Goal: Transaction & Acquisition: Purchase product/service

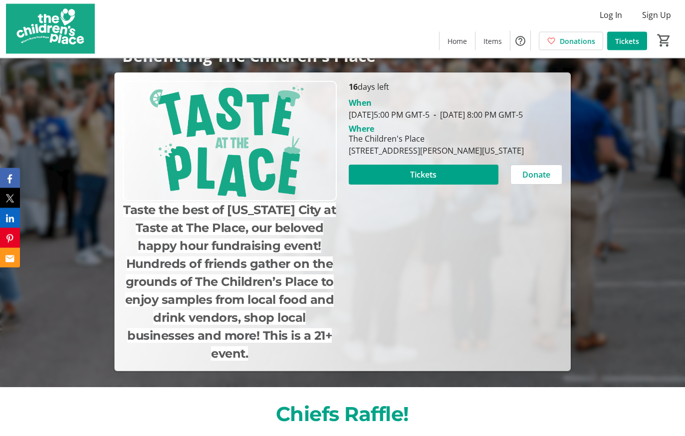
scroll to position [157, 0]
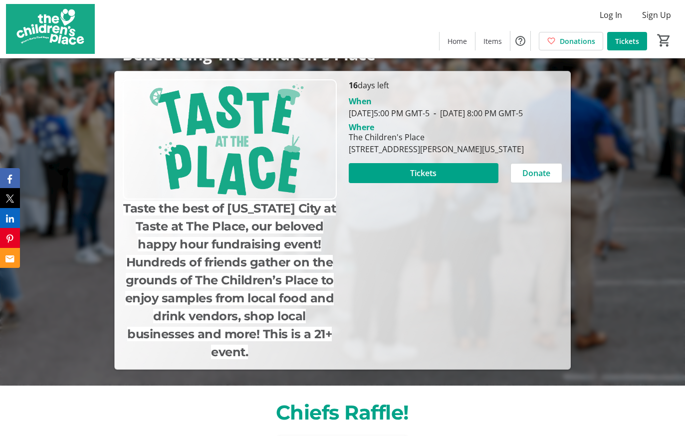
click at [452, 185] on span at bounding box center [424, 173] width 150 height 24
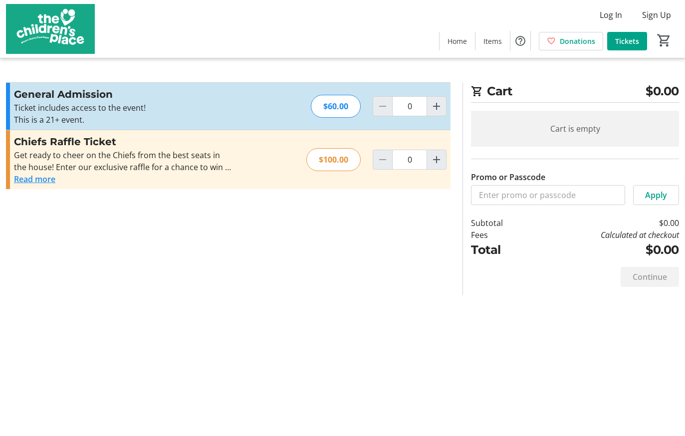
scroll to position [157, 0]
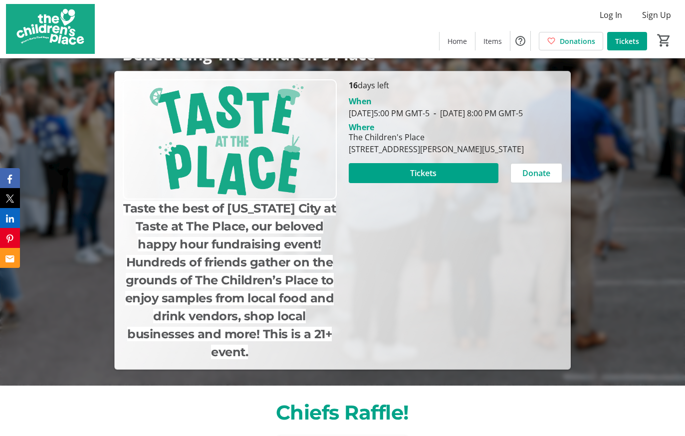
click at [416, 179] on span "Tickets" at bounding box center [423, 173] width 26 height 12
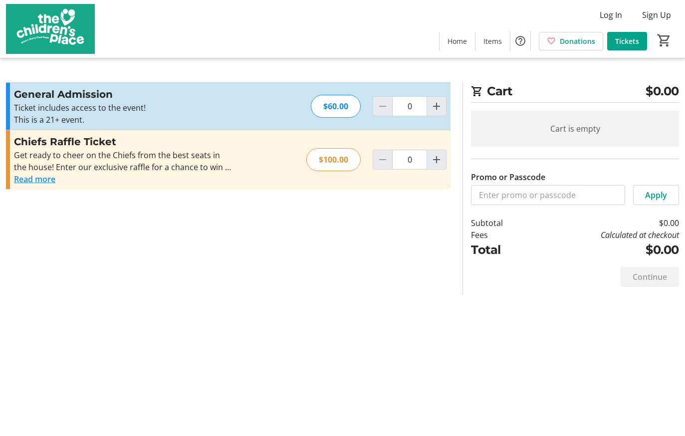
click at [436, 162] on mat-icon "Increment by one" at bounding box center [436, 160] width 12 height 12
type input "1"
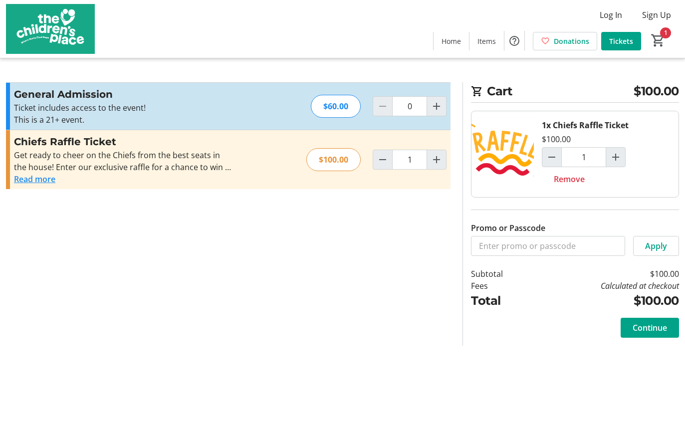
click at [29, 181] on button "Read more" at bounding box center [34, 179] width 41 height 12
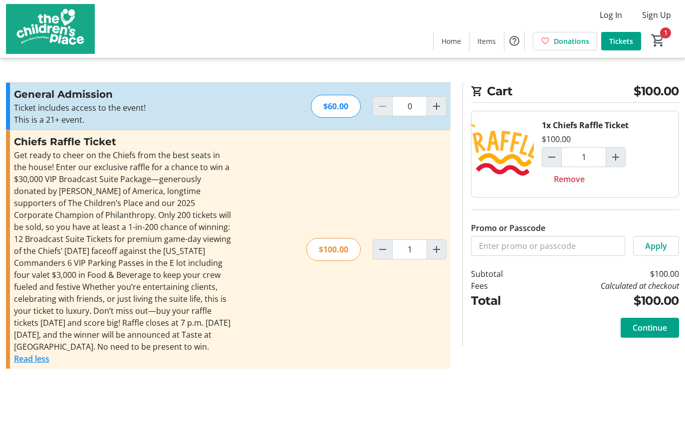
click at [659, 332] on span "Continue" at bounding box center [649, 328] width 34 height 12
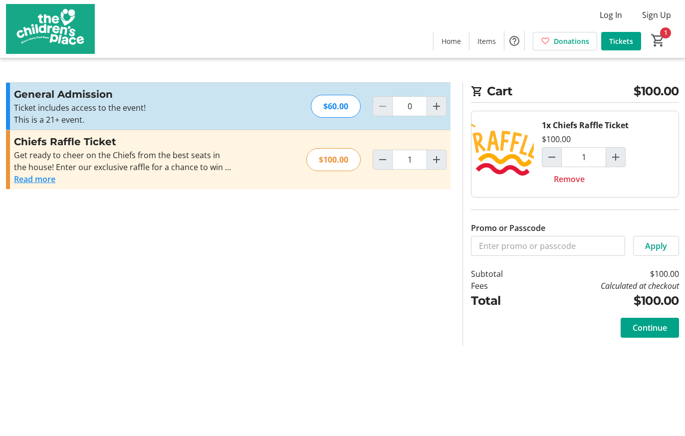
click at [44, 184] on button "Read more" at bounding box center [34, 179] width 41 height 12
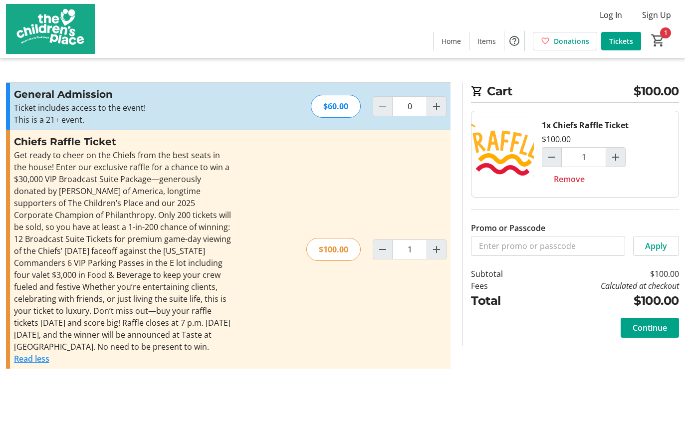
click at [661, 333] on span "Continue" at bounding box center [649, 328] width 34 height 12
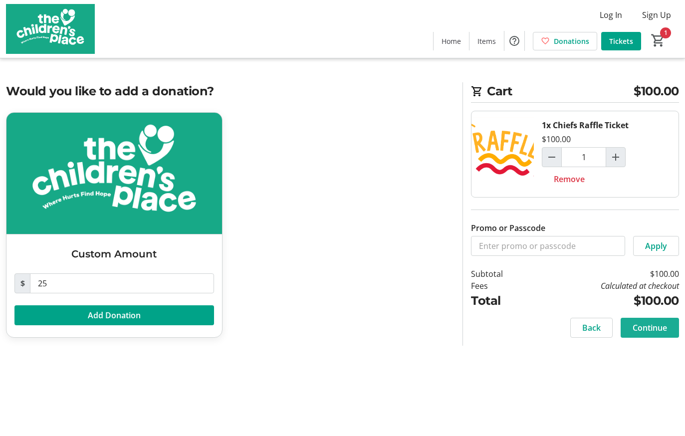
click at [664, 334] on span at bounding box center [649, 328] width 58 height 24
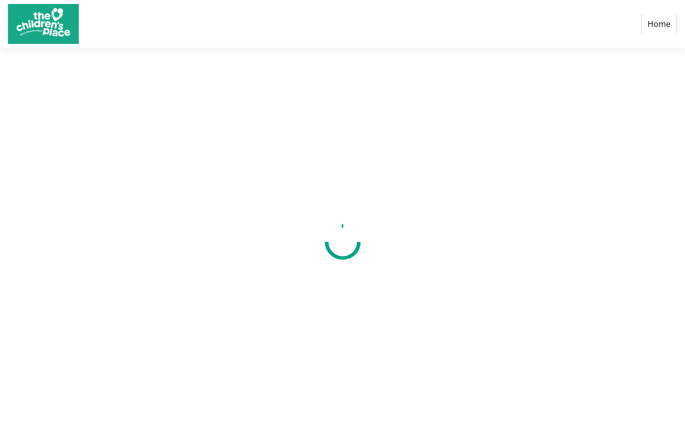
select select "US"
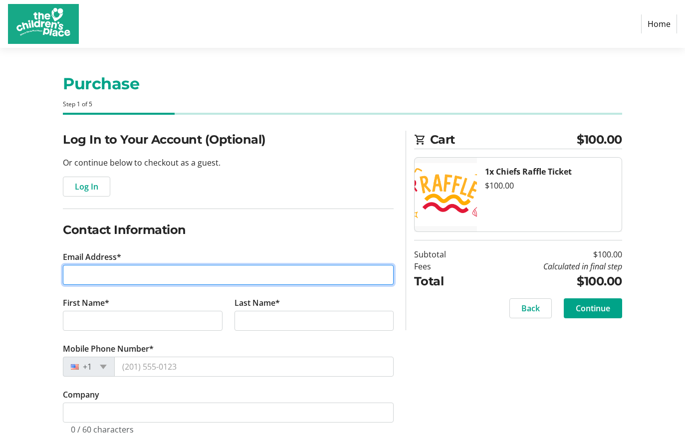
click at [209, 272] on input "Email Address*" at bounding box center [228, 275] width 331 height 20
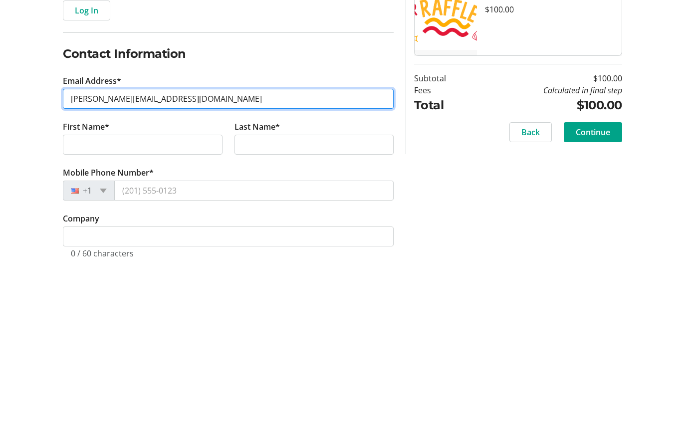
type input "[PERSON_NAME][EMAIL_ADDRESS][DOMAIN_NAME]"
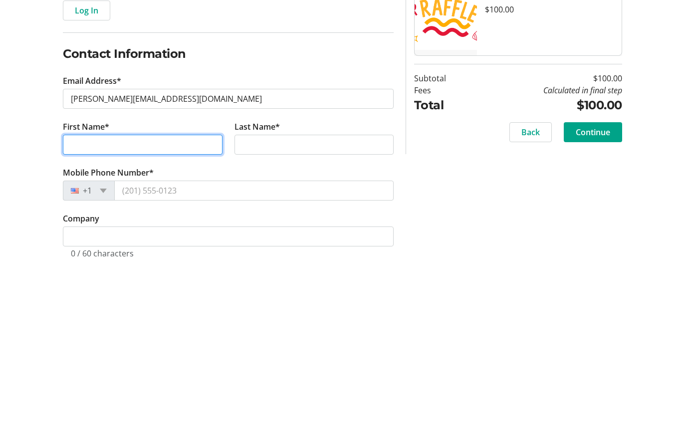
click at [198, 311] on input "First Name*" at bounding box center [142, 321] width 159 height 20
type input "[PERSON_NAME]"
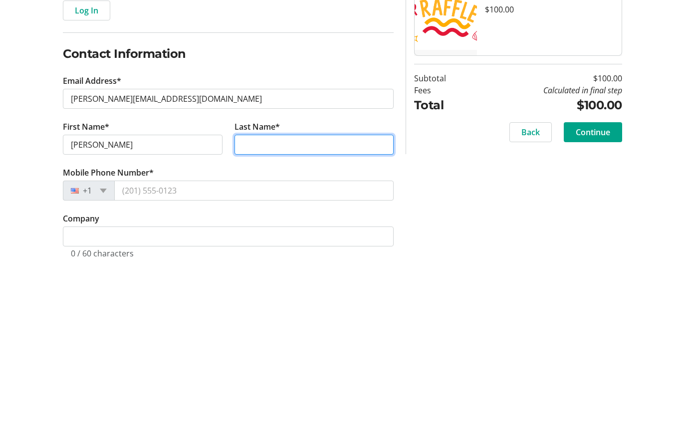
type input "Ebb"
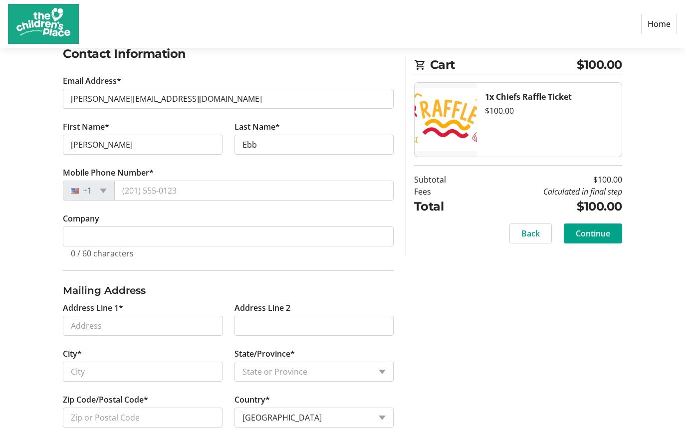
scroll to position [191, 0]
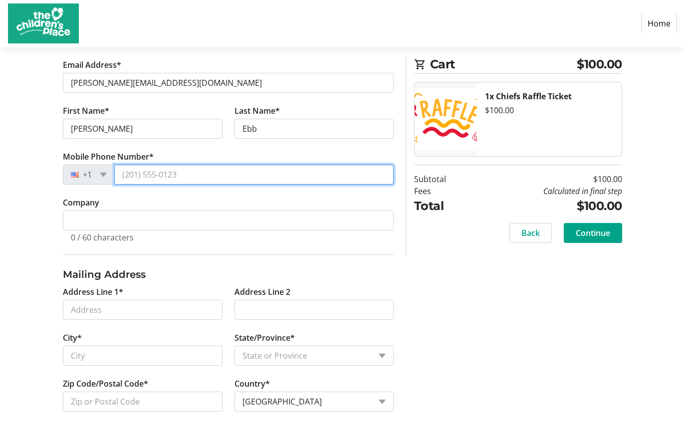
click at [282, 173] on input "Mobile Phone Number*" at bounding box center [253, 175] width 279 height 20
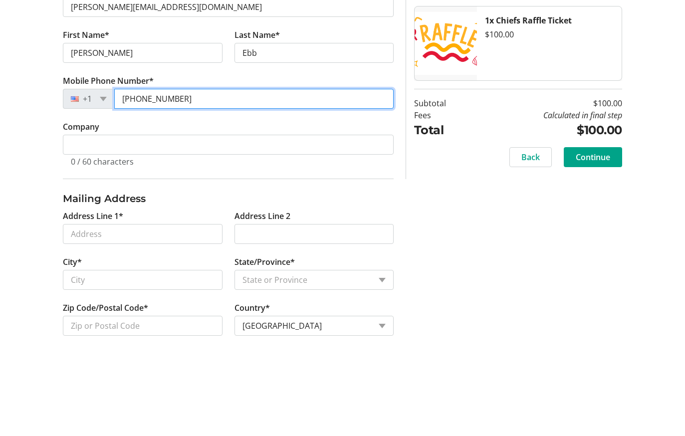
type input "[PHONE_NUMBER]"
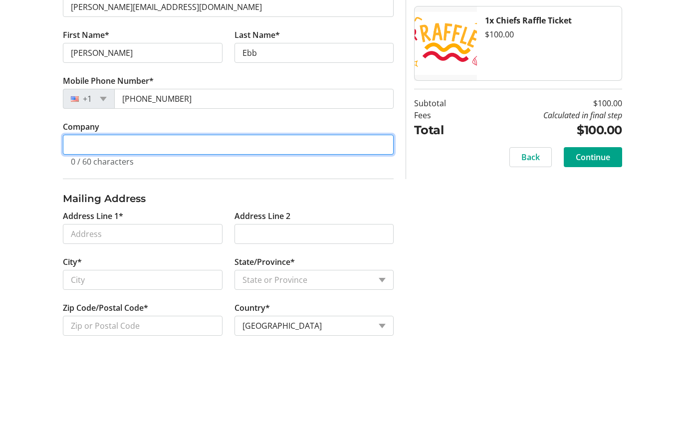
click at [259, 211] on input "Company" at bounding box center [228, 221] width 331 height 20
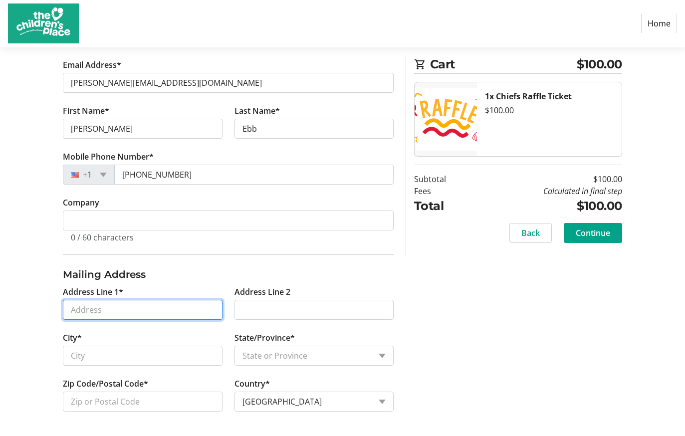
click at [173, 313] on input "Address Line 1*" at bounding box center [142, 310] width 159 height 20
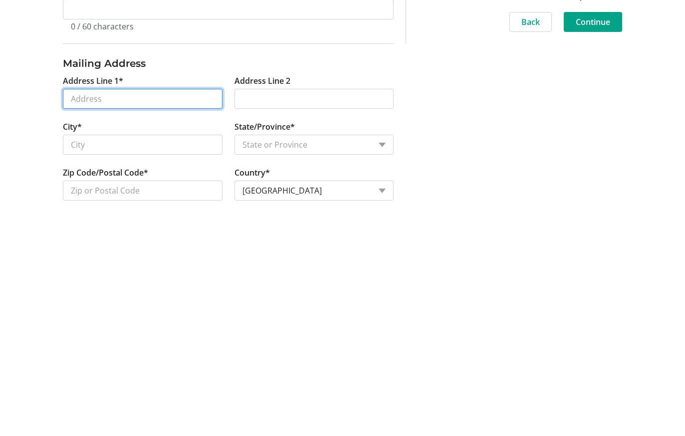
type input "[STREET_ADDRESS]"
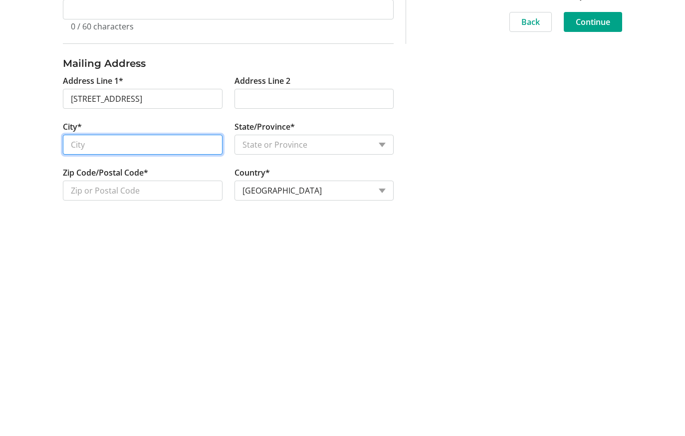
type input "Shawnee"
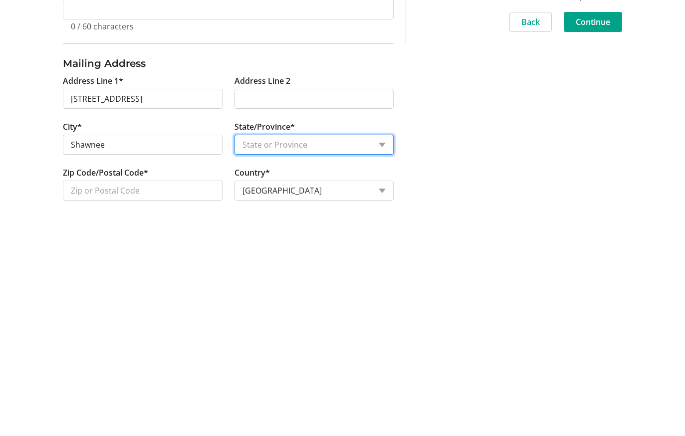
select select "KS"
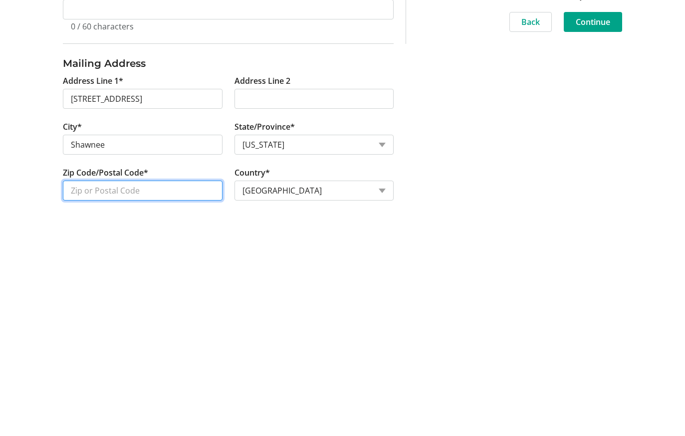
type input "66226"
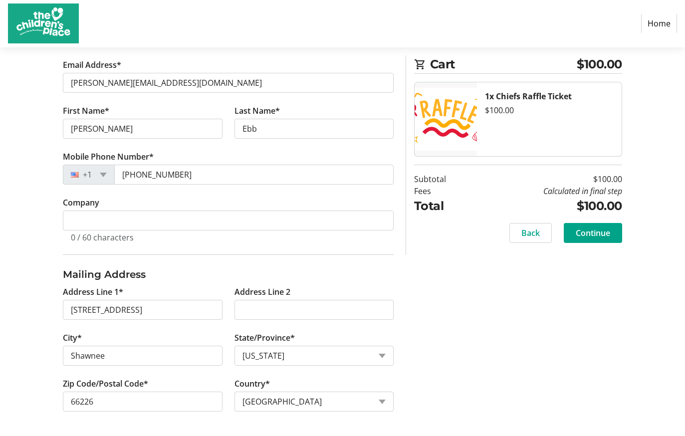
click at [613, 233] on span at bounding box center [592, 233] width 58 height 24
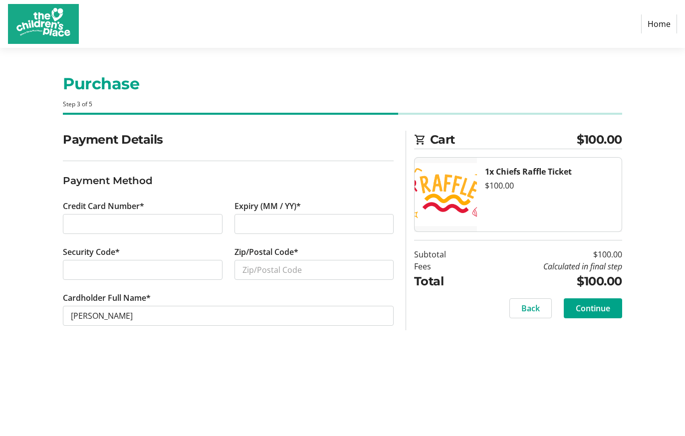
click at [127, 231] on div at bounding box center [142, 224] width 159 height 20
click at [132, 231] on div at bounding box center [142, 224] width 159 height 20
click at [126, 230] on div at bounding box center [142, 224] width 159 height 20
click at [283, 231] on div at bounding box center [313, 224] width 159 height 20
click at [101, 262] on div at bounding box center [142, 270] width 159 height 20
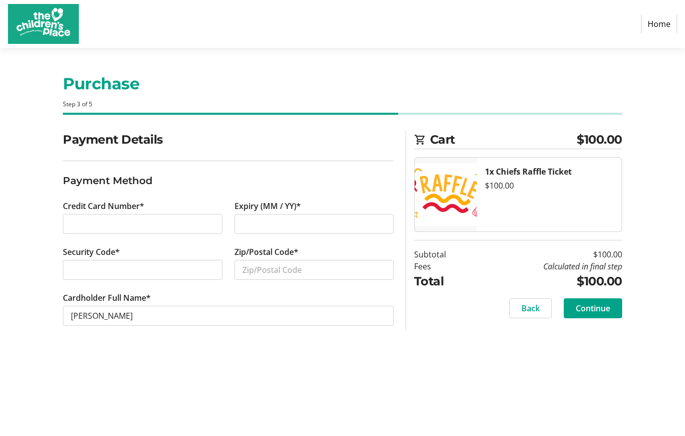
click at [101, 216] on div at bounding box center [142, 224] width 159 height 20
click at [139, 217] on div at bounding box center [142, 224] width 159 height 20
click at [320, 216] on div at bounding box center [313, 224] width 159 height 20
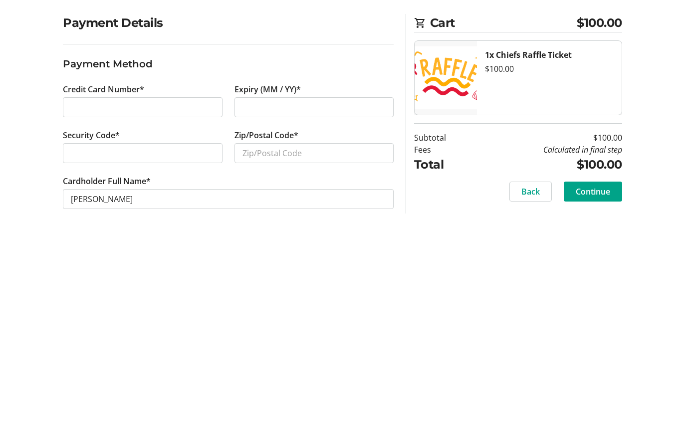
click at [317, 214] on div at bounding box center [313, 224] width 159 height 20
click at [182, 260] on div at bounding box center [142, 270] width 159 height 20
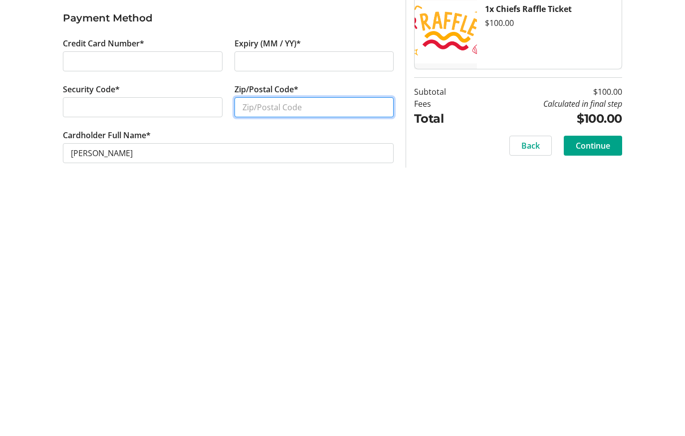
click at [312, 260] on input "Zip/Postal Code*" at bounding box center [313, 270] width 159 height 20
type input "66226"
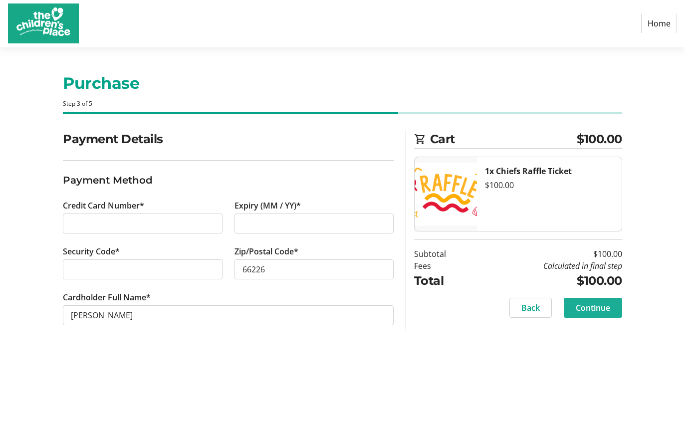
click at [586, 309] on span "Continue" at bounding box center [592, 308] width 34 height 12
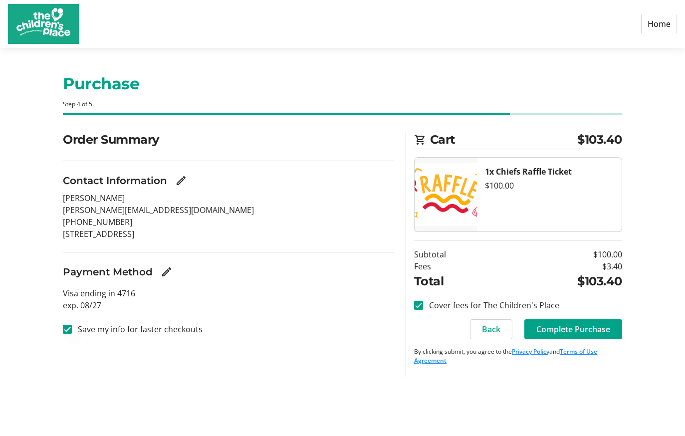
click at [57, 322] on div at bounding box center [67, 329] width 24 height 24
checkbox input "false"
click at [551, 332] on span "Complete Purchase" at bounding box center [573, 329] width 74 height 12
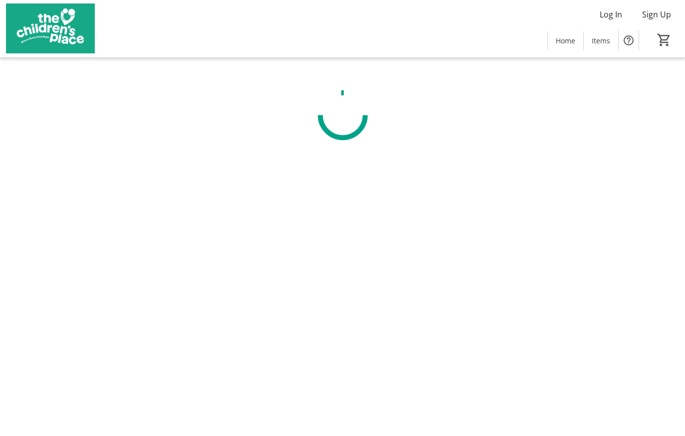
scroll to position [0, 0]
